Goal: Check status

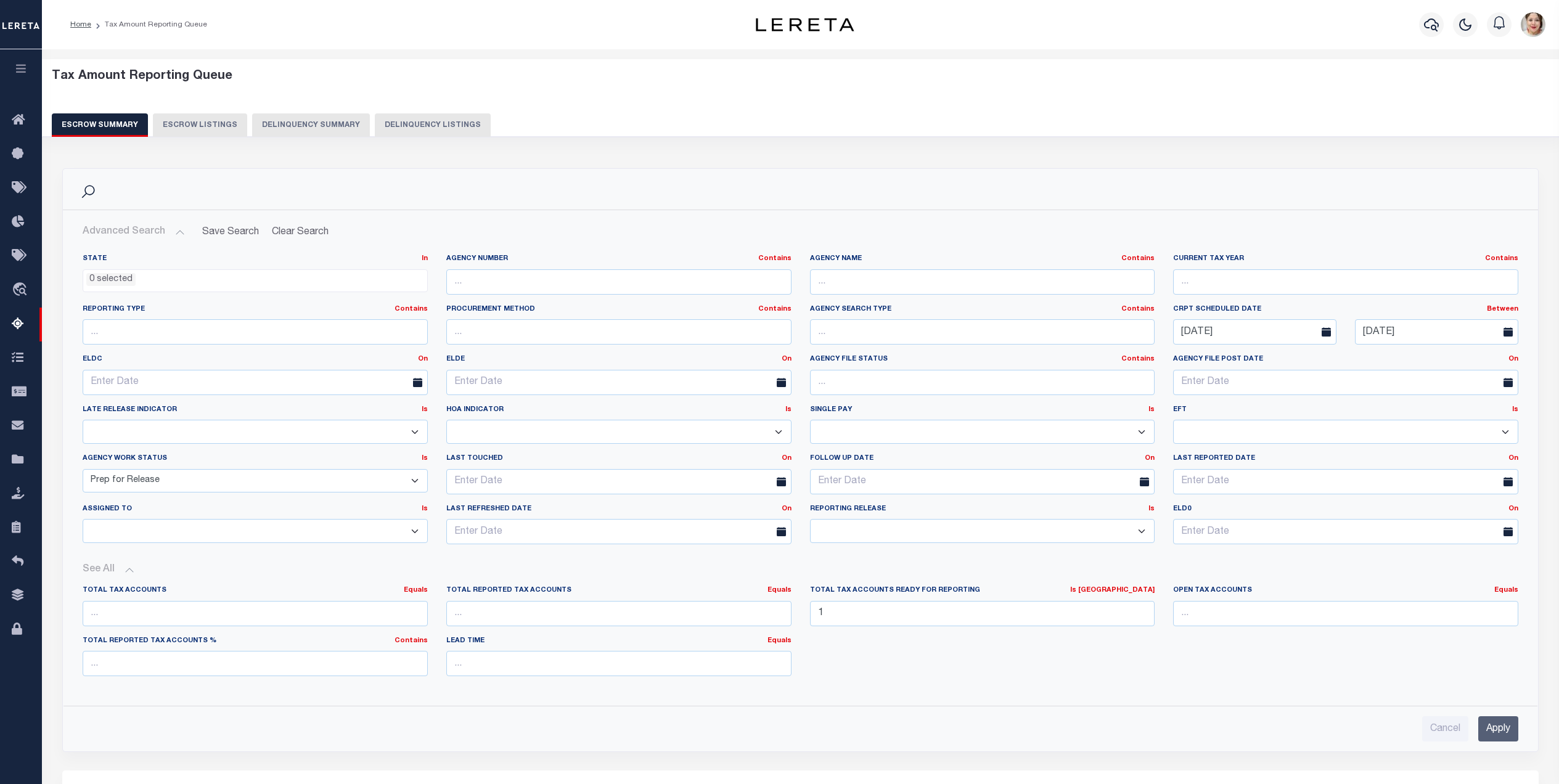
select select
select select "7"
select select "100"
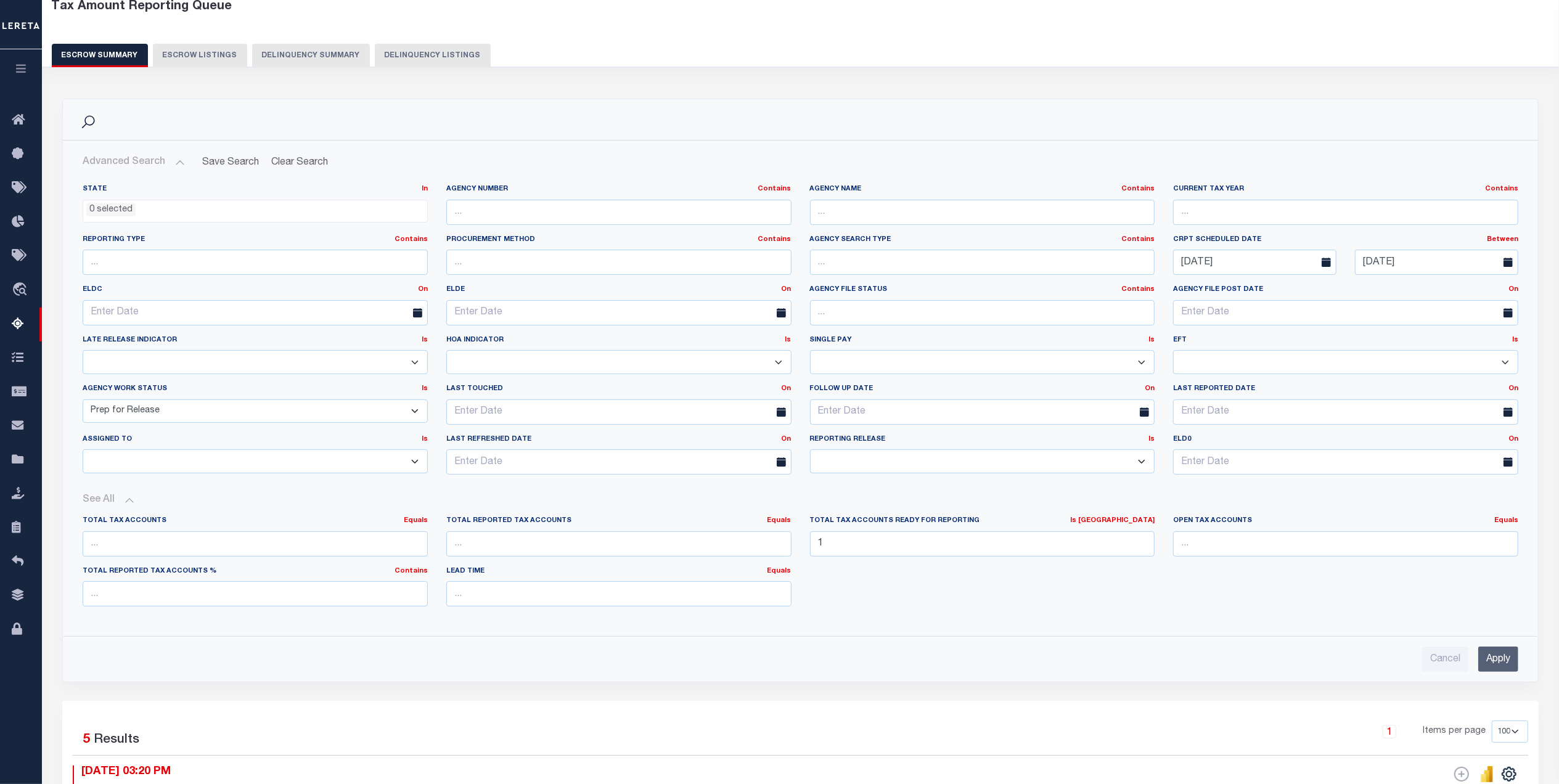
scroll to position [67, 0]
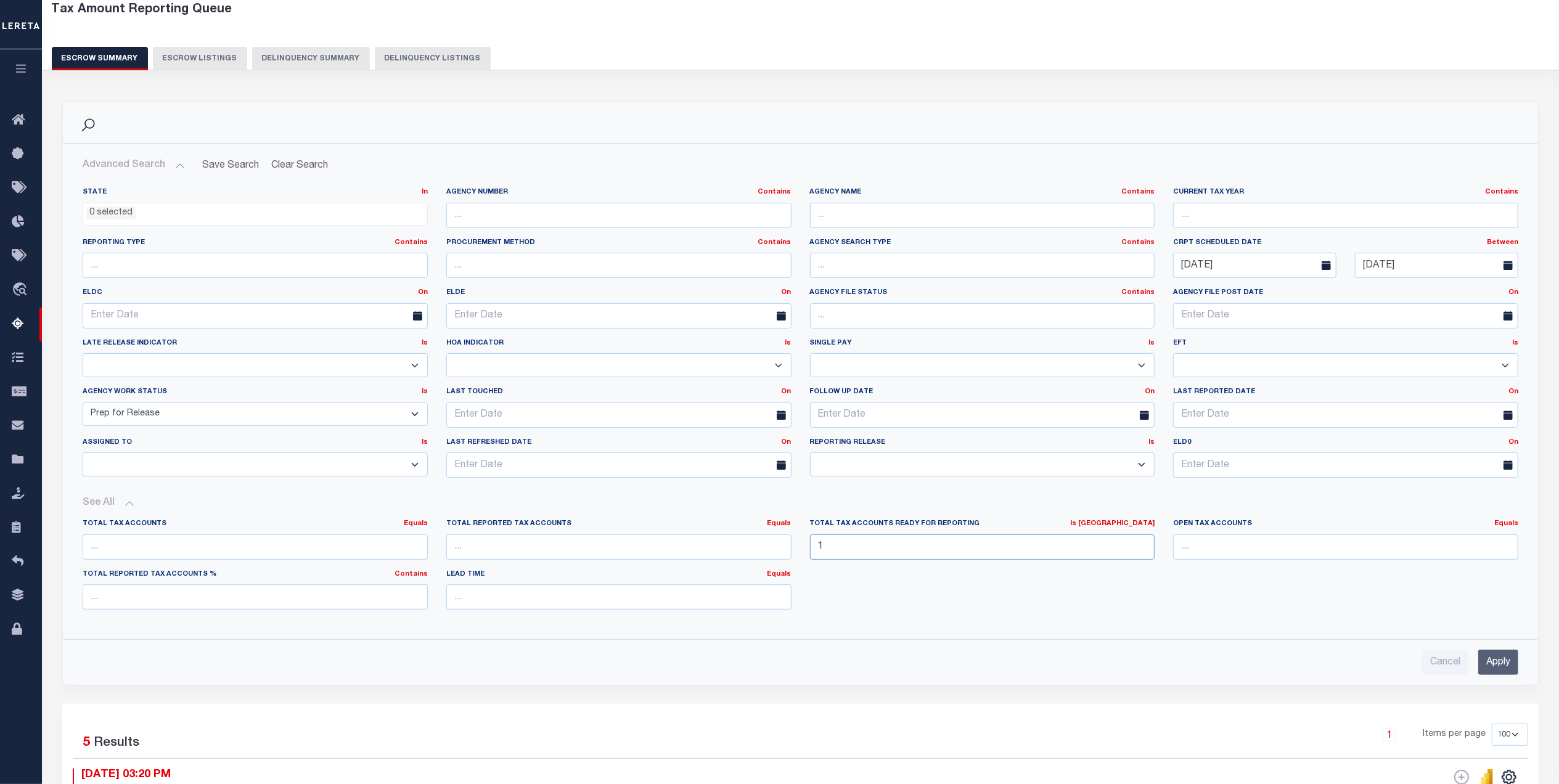
drag, startPoint x: 854, startPoint y: 544, endPoint x: 758, endPoint y: 545, distance: 96.0
click at [758, 545] on div "Total Tax Accounts Equals Equals Is Not Equal To Is Greater Than Is Less Than T…" at bounding box center [801, 569] width 1455 height 101
click at [1128, 527] on link "Is [GEOGRAPHIC_DATA]" at bounding box center [1112, 524] width 84 height 7
click at [1106, 545] on link "Equals" at bounding box center [1087, 539] width 135 height 18
click at [1499, 671] on input "Apply" at bounding box center [1499, 662] width 40 height 25
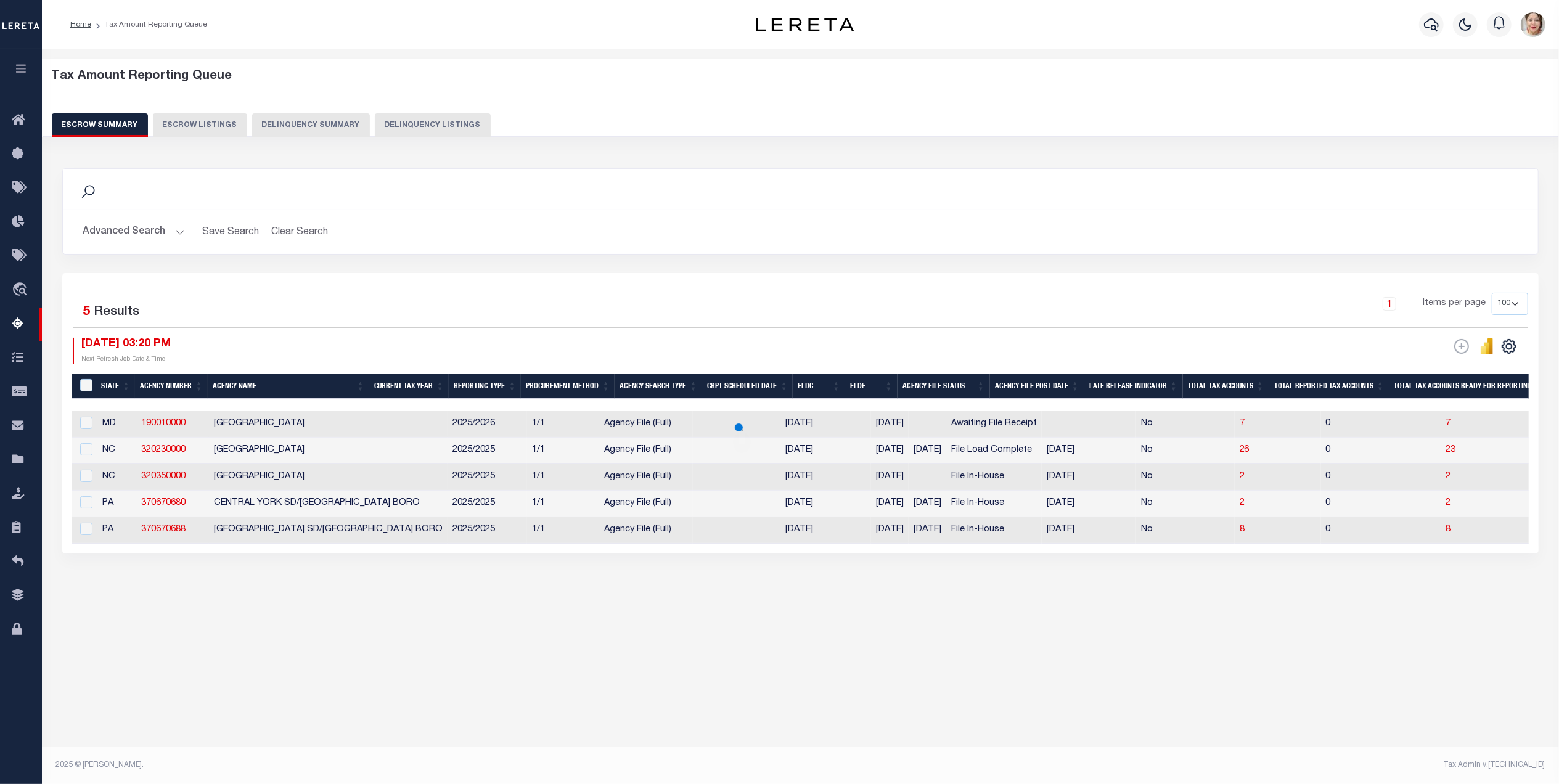
scroll to position [0, 0]
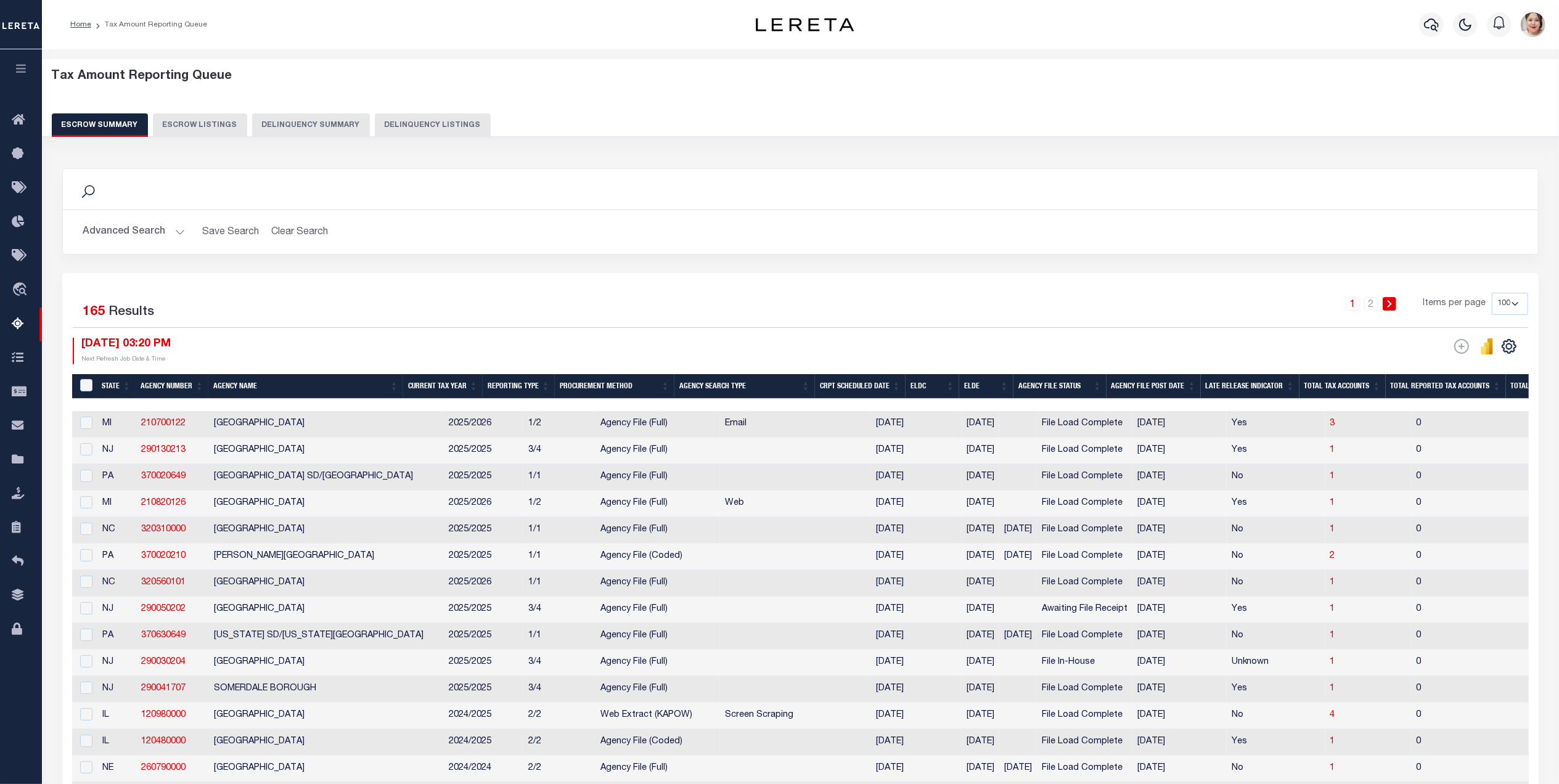
drag, startPoint x: 820, startPoint y: 405, endPoint x: 937, endPoint y: 408, distance: 117.0
click at [937, 408] on div at bounding box center [800, 405] width 1457 height 12
click at [999, 385] on th "ELDE" at bounding box center [987, 386] width 54 height 25
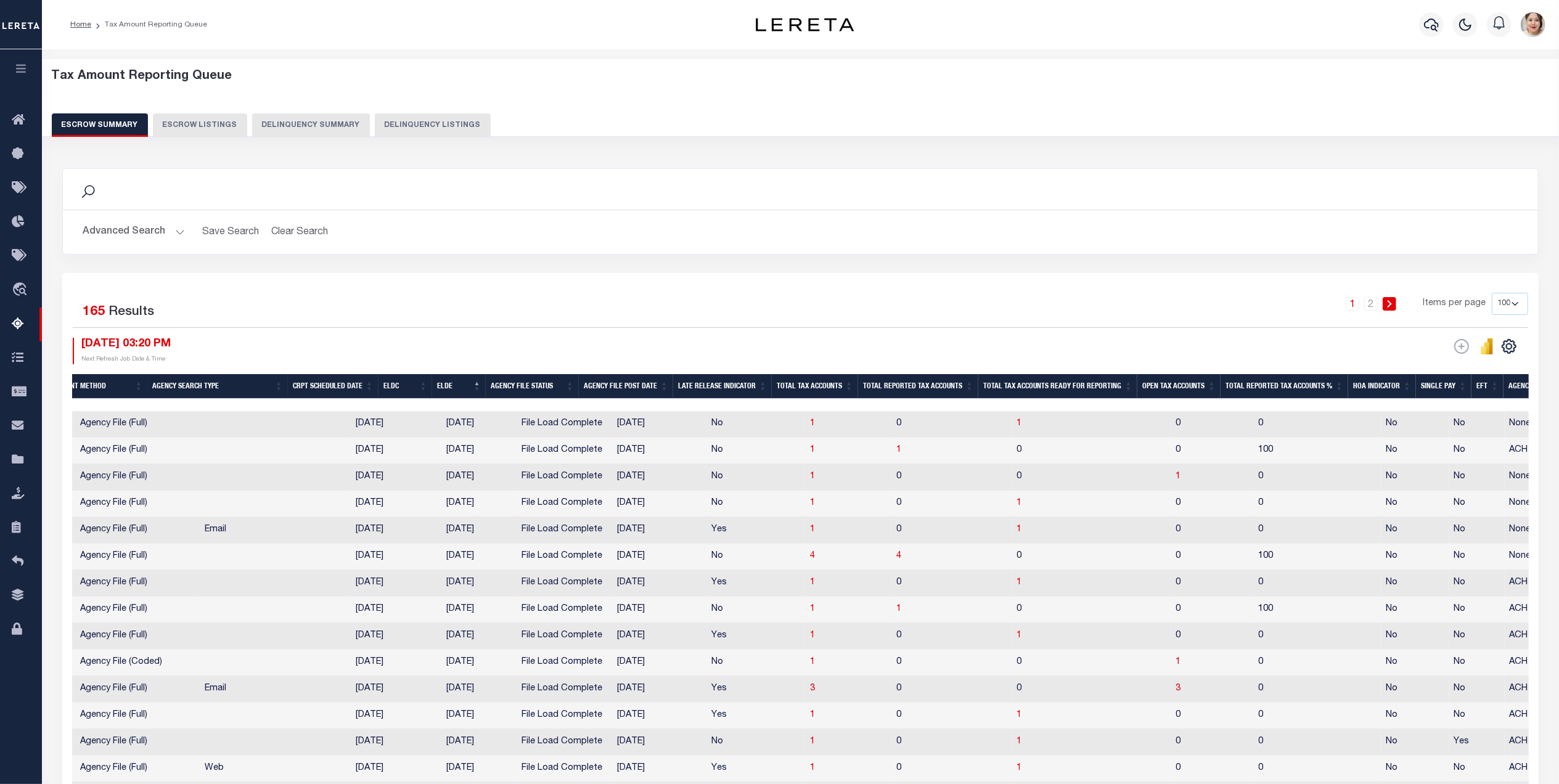
click at [1038, 385] on th "Total Tax Accounts Ready for Reporting" at bounding box center [1059, 386] width 159 height 25
click at [1038, 385] on th "Total Tax Accounts Ready for Reporting" at bounding box center [1064, 386] width 159 height 25
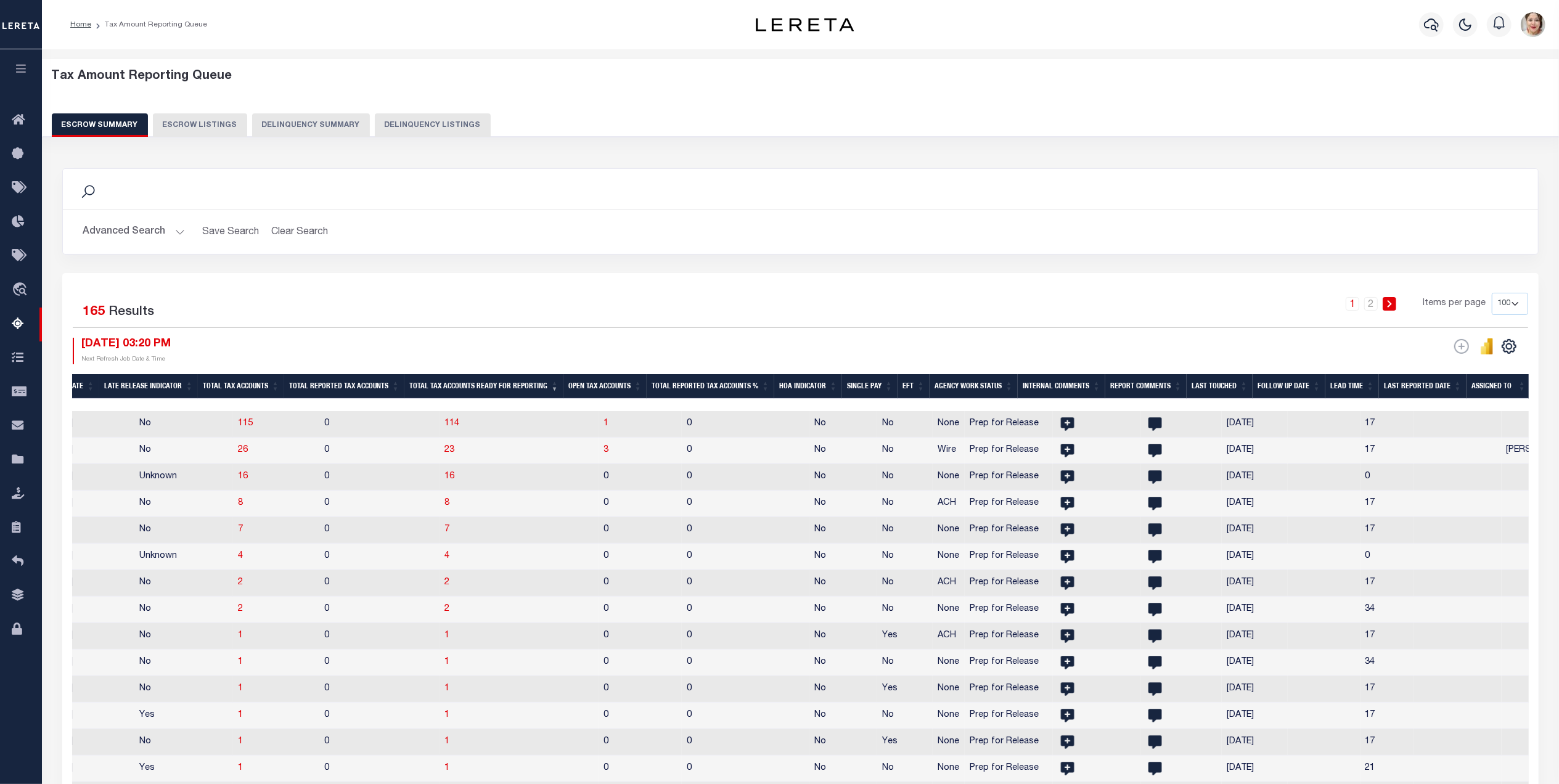
scroll to position [0, 1261]
